Goal: Task Accomplishment & Management: Manage account settings

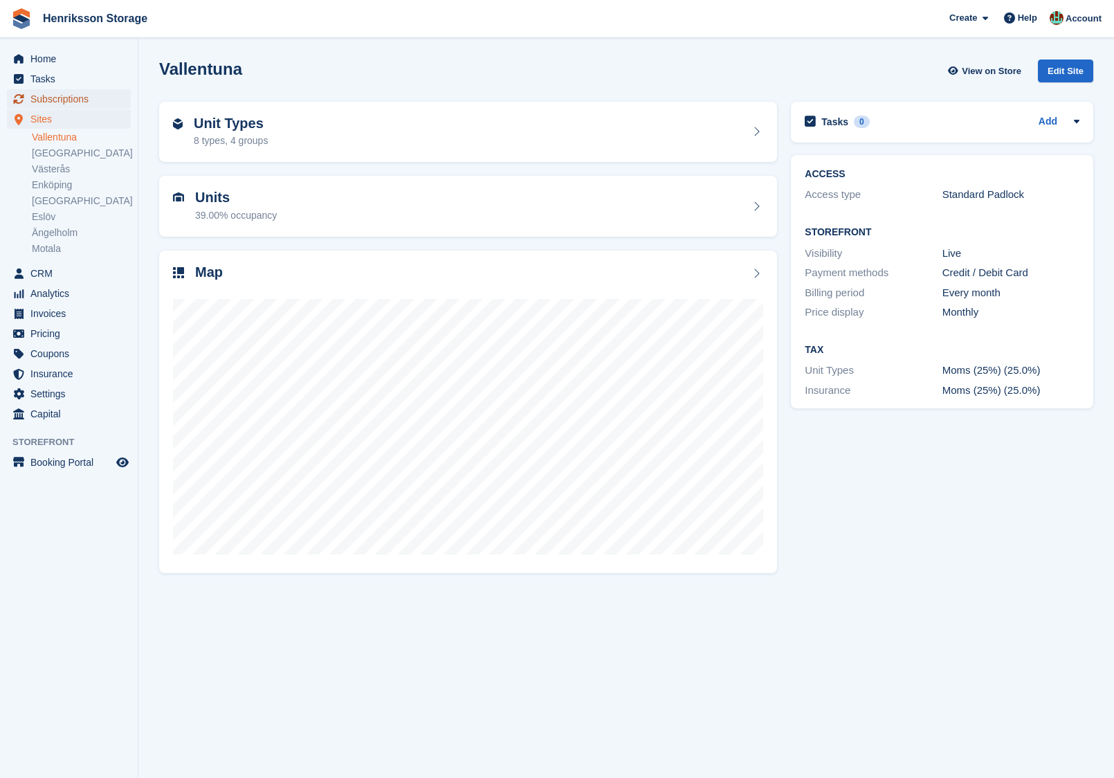
click at [62, 96] on span "Subscriptions" at bounding box center [71, 98] width 83 height 19
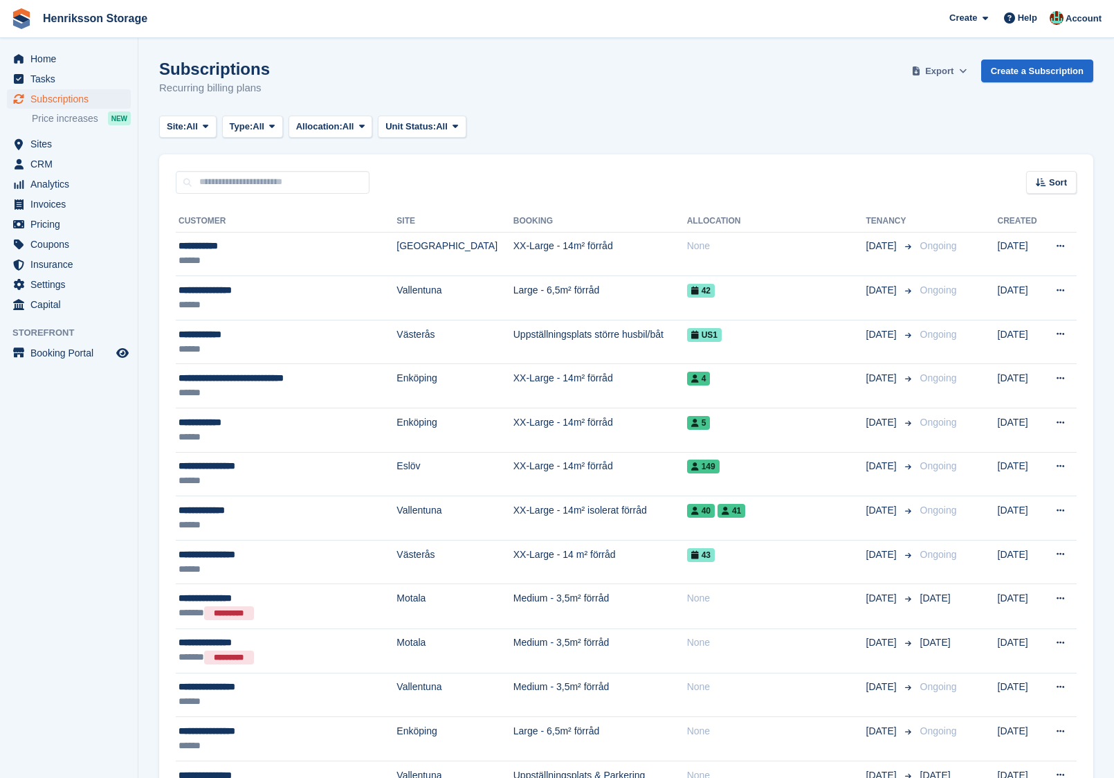
click at [950, 62] on button "Export" at bounding box center [939, 71] width 61 height 23
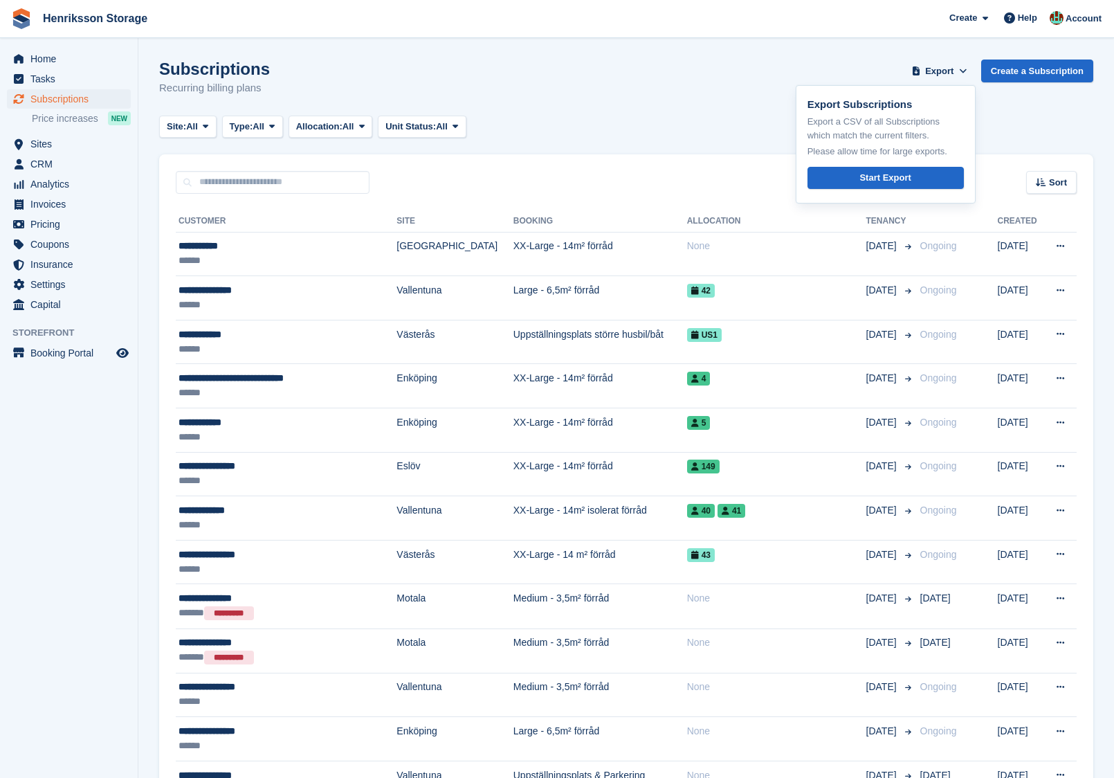
click at [748, 117] on div "Site: All All Vallentuna [GEOGRAPHIC_DATA] Västerås [GEOGRAPHIC_DATA] [GEOGRAPH…" at bounding box center [626, 127] width 934 height 23
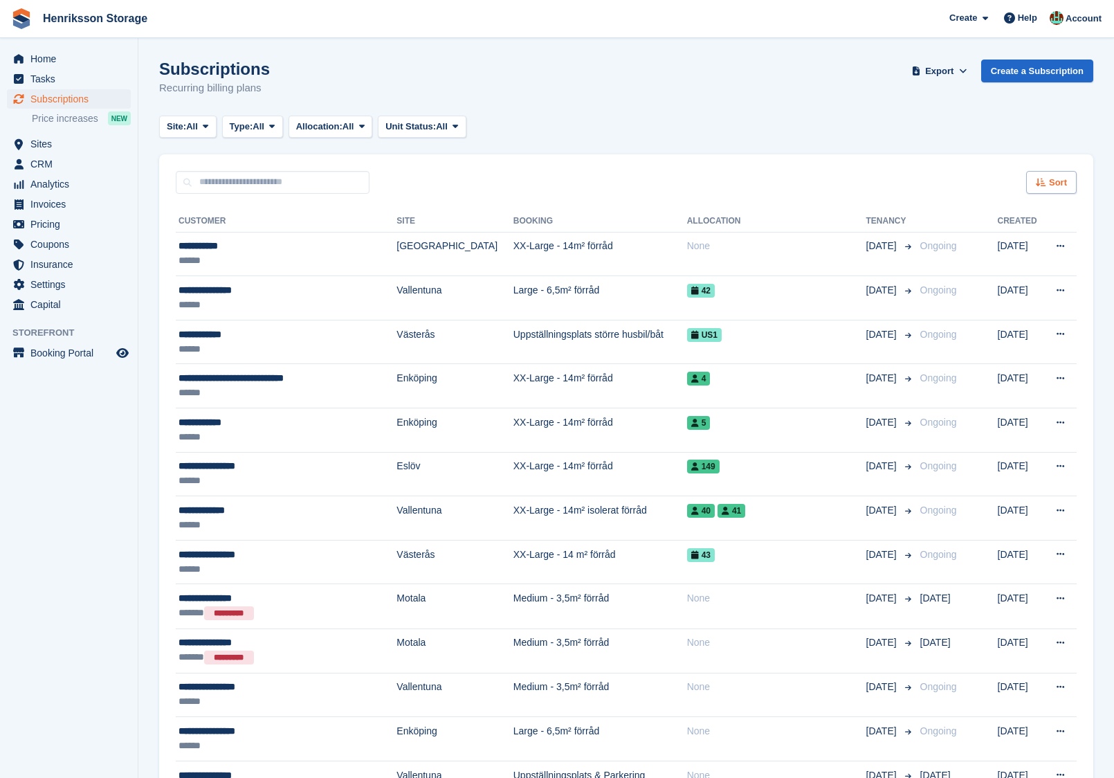
click at [1070, 181] on div "Sort" at bounding box center [1051, 182] width 51 height 23
click at [985, 269] on span "Move in date" at bounding box center [993, 269] width 55 height 11
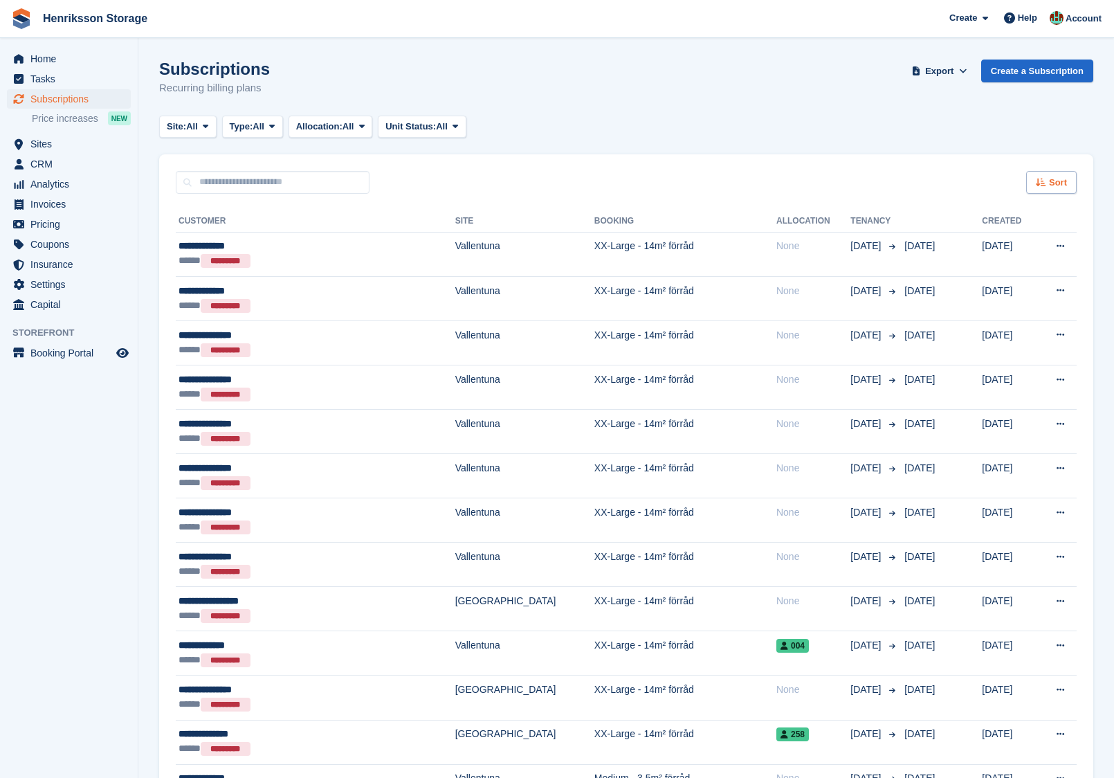
click at [1055, 184] on span "Sort" at bounding box center [1058, 183] width 18 height 14
click at [975, 347] on span "Move in (newest first)" at bounding box center [1013, 343] width 99 height 11
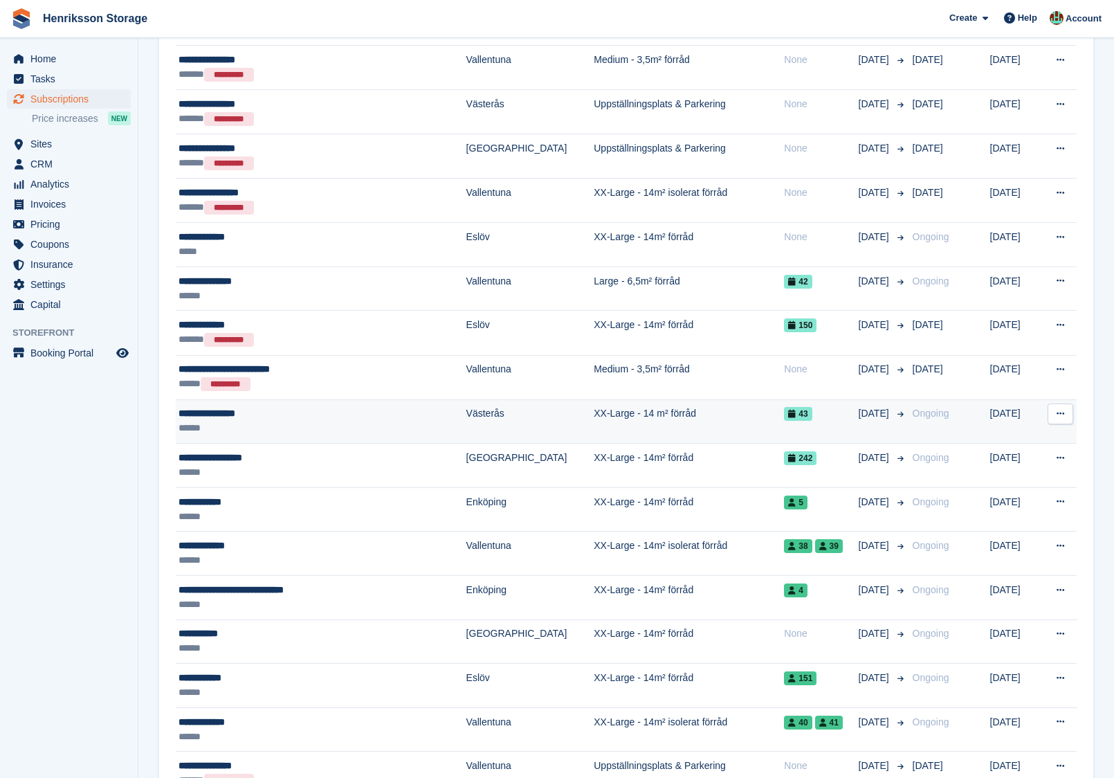
scroll to position [1127, 0]
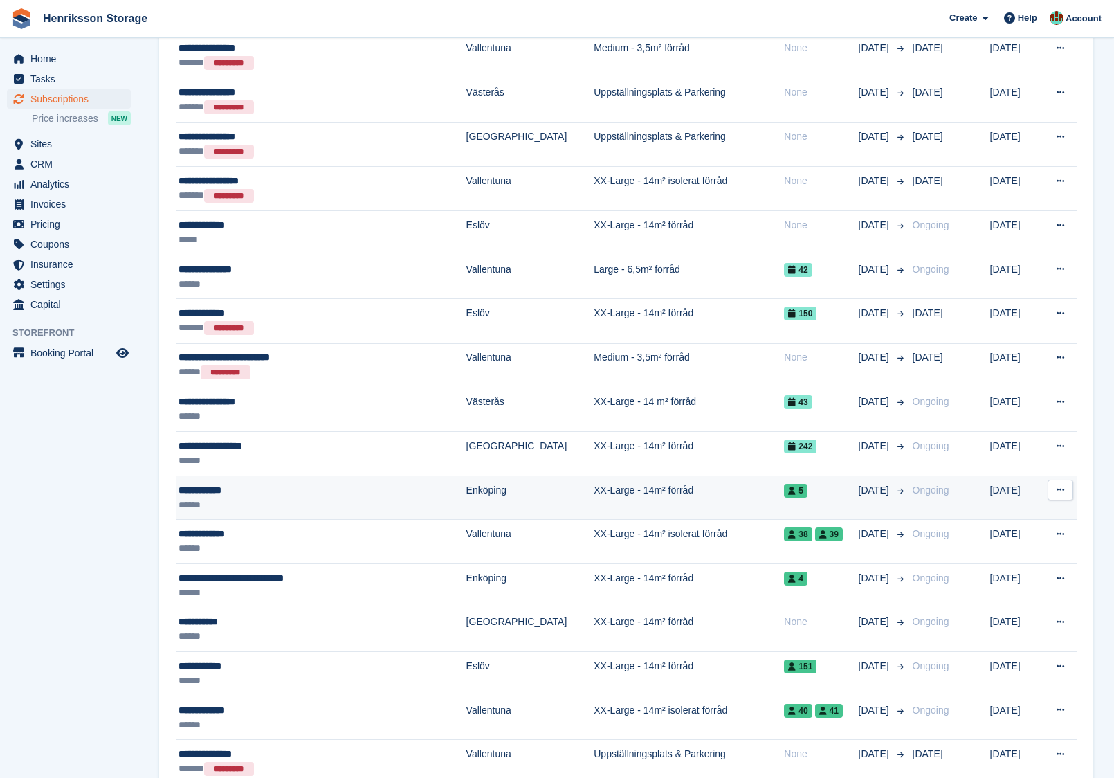
click at [1060, 485] on icon at bounding box center [1061, 489] width 8 height 9
click at [972, 508] on p "View customer" at bounding box center [1007, 517] width 120 height 18
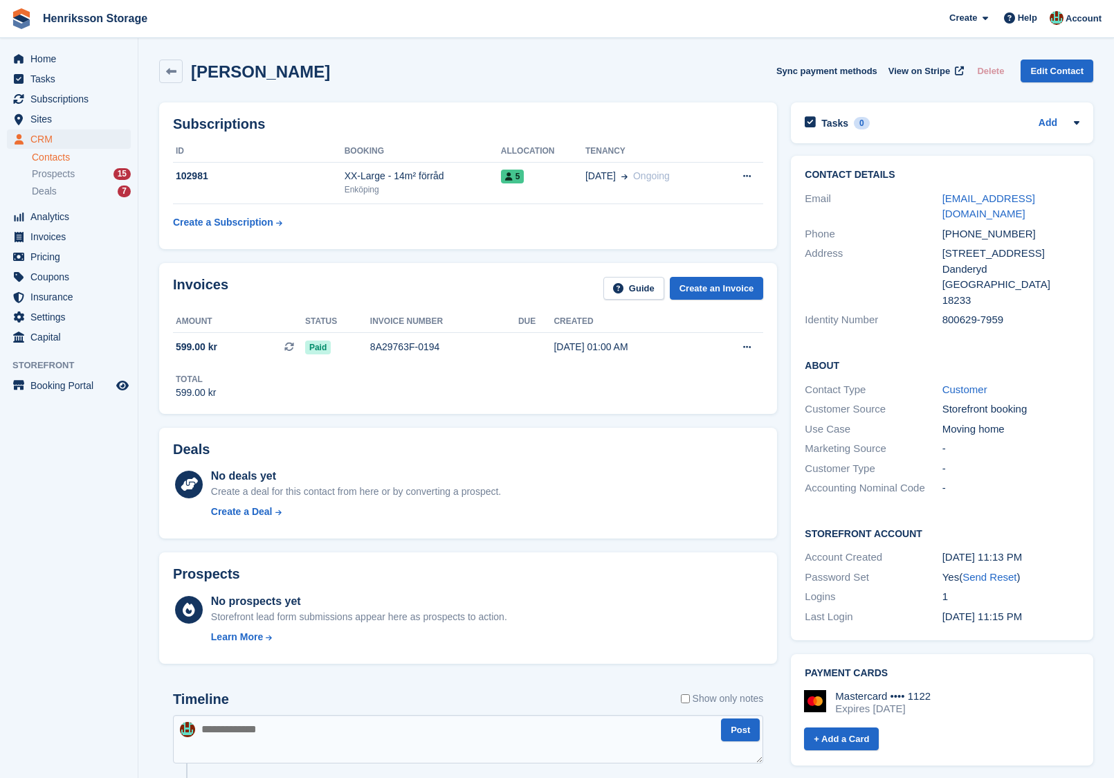
click at [965, 226] on div "[PHONE_NUMBER]" at bounding box center [1011, 234] width 137 height 16
copy div "[PHONE_NUMBER]"
